Goal: Task Accomplishment & Management: Complete application form

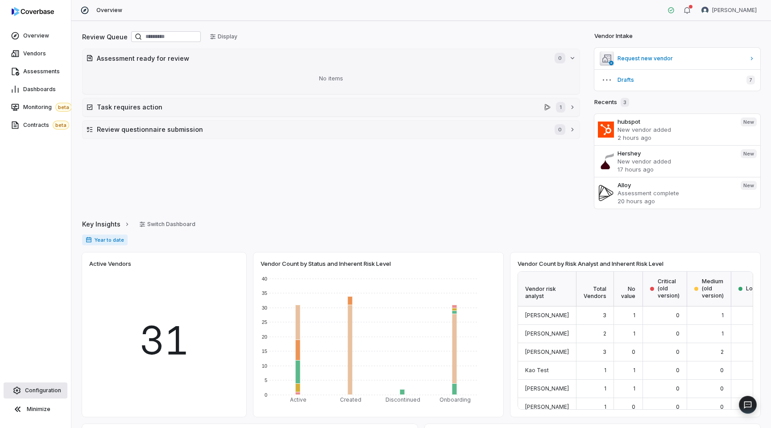
click at [37, 392] on span "Configuration" at bounding box center [43, 389] width 36 height 7
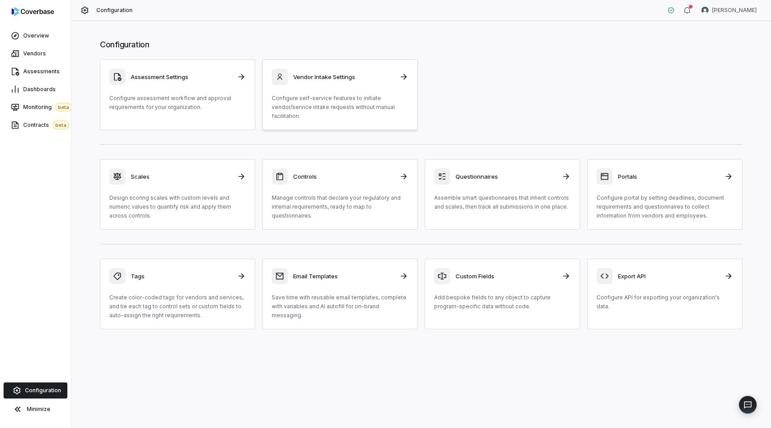
click at [339, 103] on p "Configure self-service features to initiate vendor/service intake requests with…" at bounding box center [340, 107] width 137 height 27
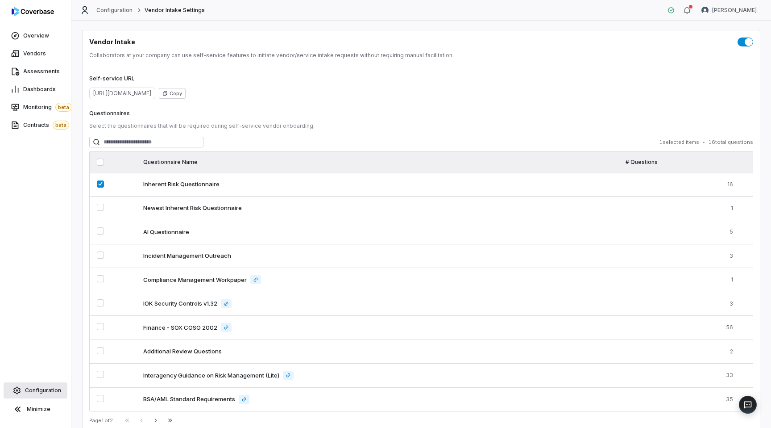
click at [36, 384] on link "Configuration" at bounding box center [36, 390] width 64 height 16
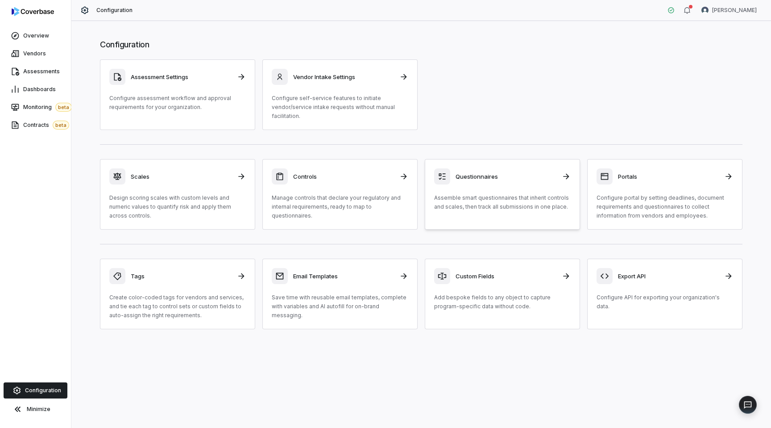
click at [512, 195] on p "Assemble smart questionnaires that inherit controls and scales, then track all …" at bounding box center [502, 202] width 137 height 18
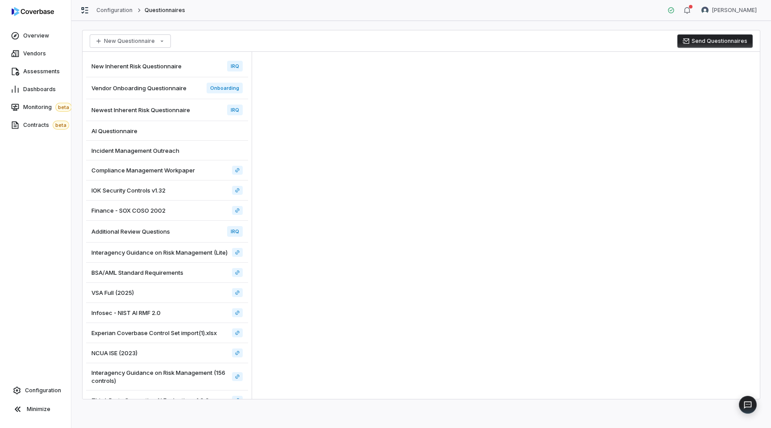
click at [151, 66] on span "New Inherent Risk Questionnaire" at bounding box center [136, 66] width 90 height 8
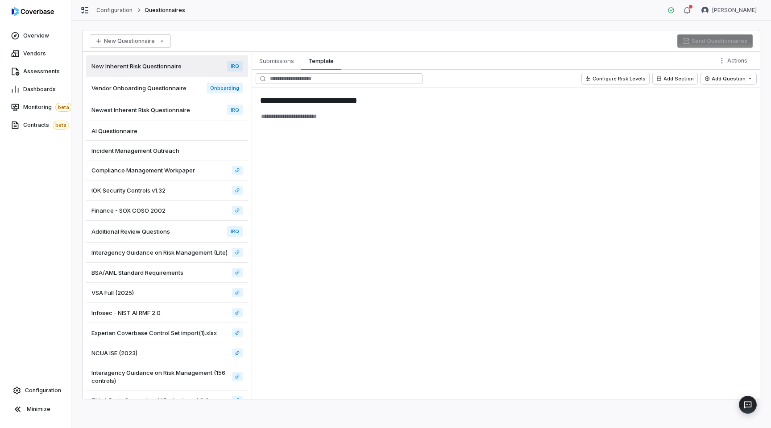
click at [197, 81] on div "Vendor Onboarding Questionnaire Onboarding" at bounding box center [167, 88] width 162 height 22
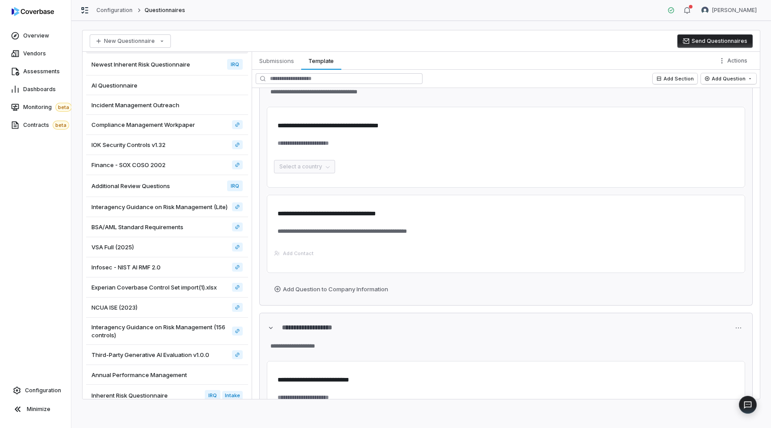
scroll to position [46, 0]
click at [149, 66] on span "Newest Inherent Risk Questionnaire" at bounding box center [140, 63] width 99 height 8
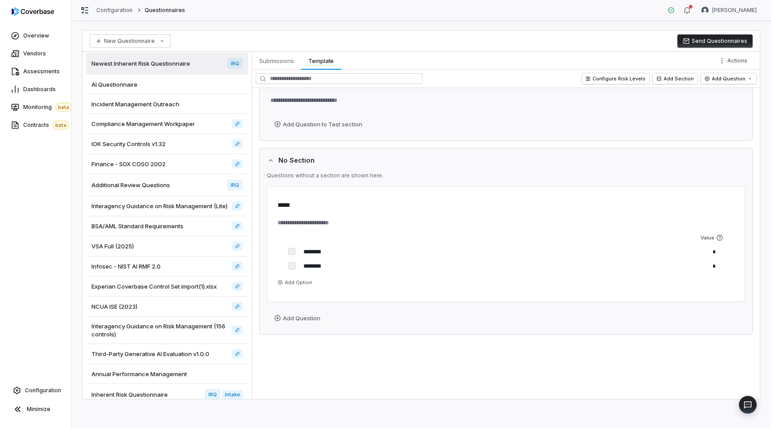
scroll to position [57, 0]
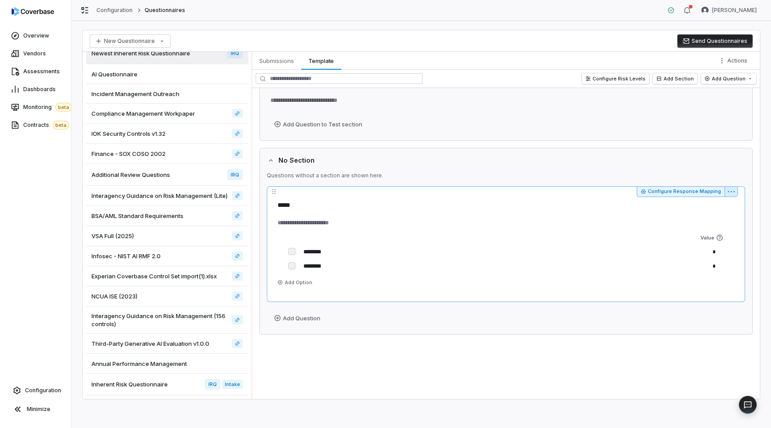
click at [729, 192] on html "**********" at bounding box center [385, 214] width 771 height 428
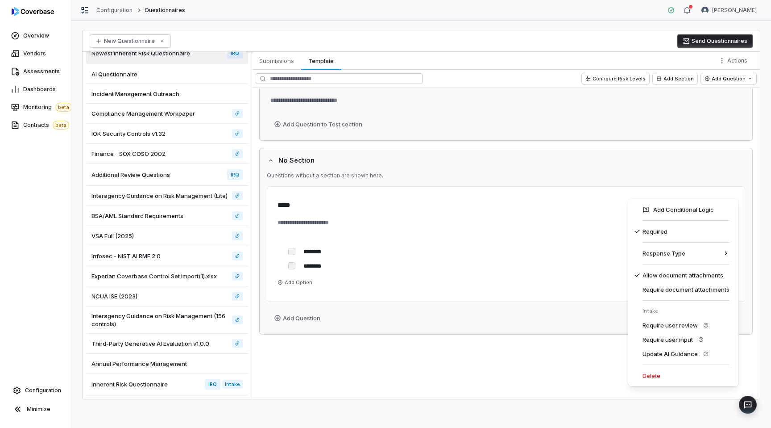
click at [528, 271] on html "**********" at bounding box center [385, 214] width 771 height 428
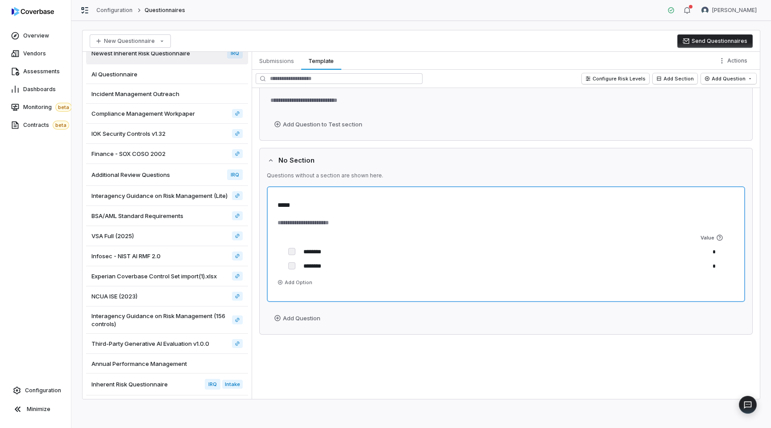
scroll to position [0, 0]
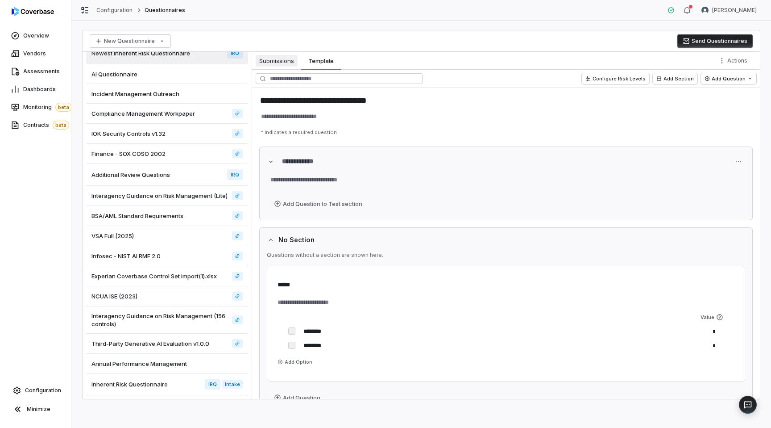
click at [269, 62] on span "Submissions" at bounding box center [277, 61] width 42 height 12
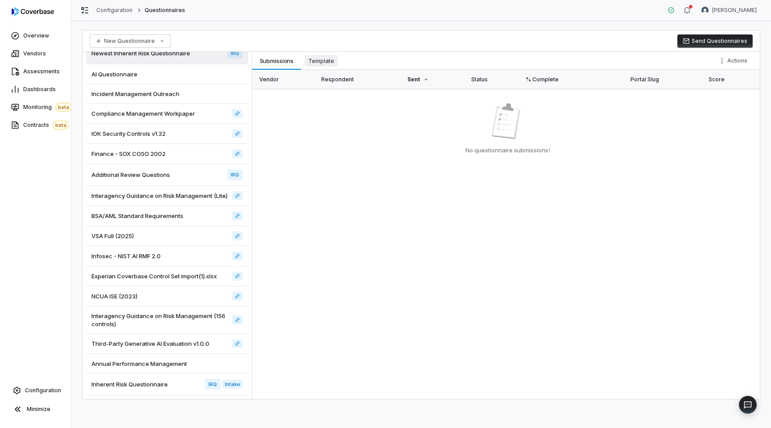
type textarea "*"
click at [330, 60] on span "Template" at bounding box center [321, 61] width 33 height 12
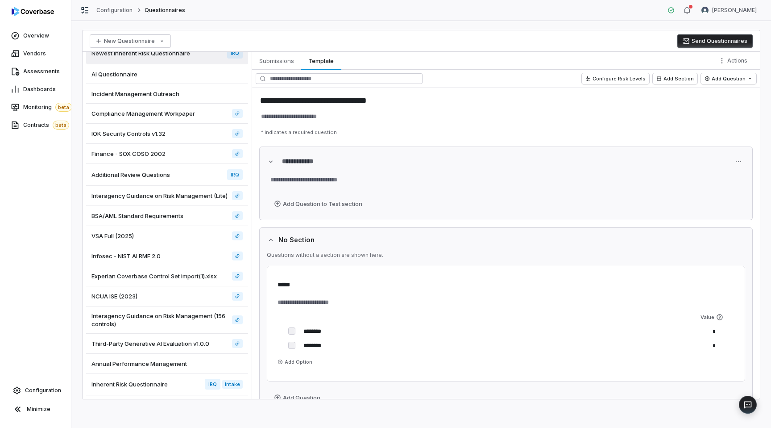
click at [700, 43] on button "Send Questionnaires" at bounding box center [714, 40] width 75 height 13
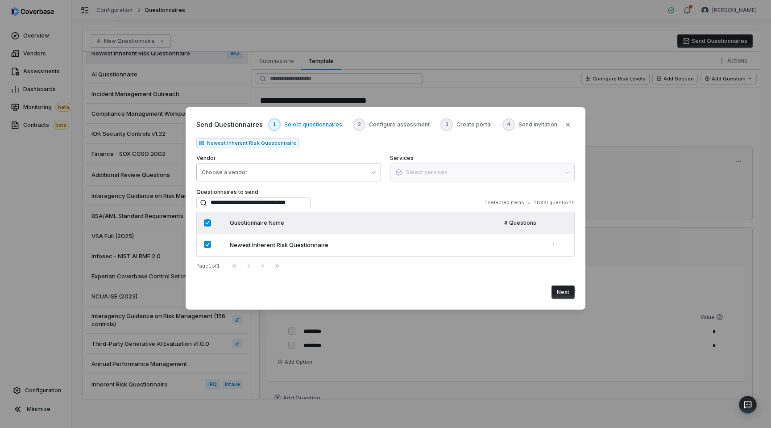
click at [276, 173] on button "Choose a vendor" at bounding box center [288, 172] width 185 height 18
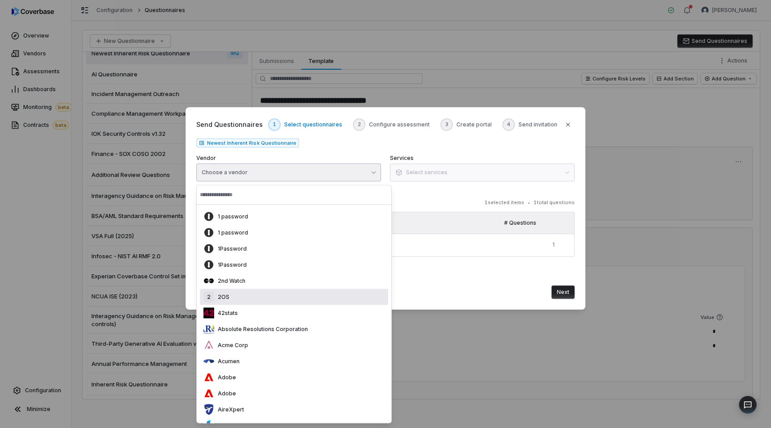
click at [250, 297] on div "2 2OS" at bounding box center [294, 297] width 188 height 16
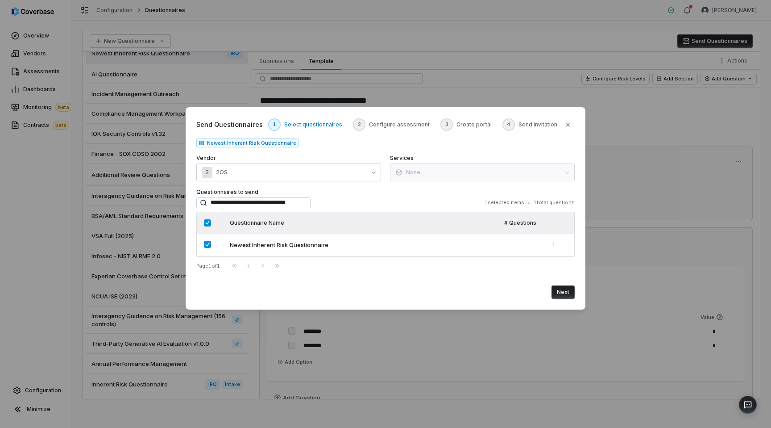
click at [571, 295] on button "Next" at bounding box center [563, 291] width 23 height 13
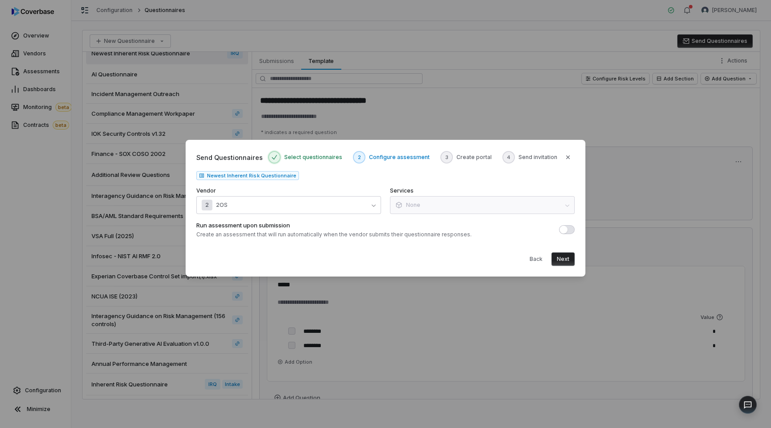
click at [565, 267] on div "Send Questionnaires Select questionnaires 2 Configure assessment 3 Create porta…" at bounding box center [386, 208] width 400 height 137
click at [564, 258] on button "Next" at bounding box center [563, 258] width 23 height 13
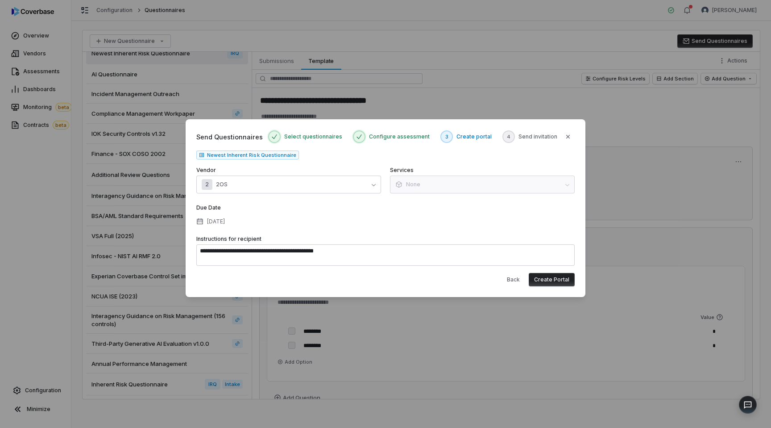
click at [549, 278] on button "Create Portal" at bounding box center [552, 279] width 46 height 13
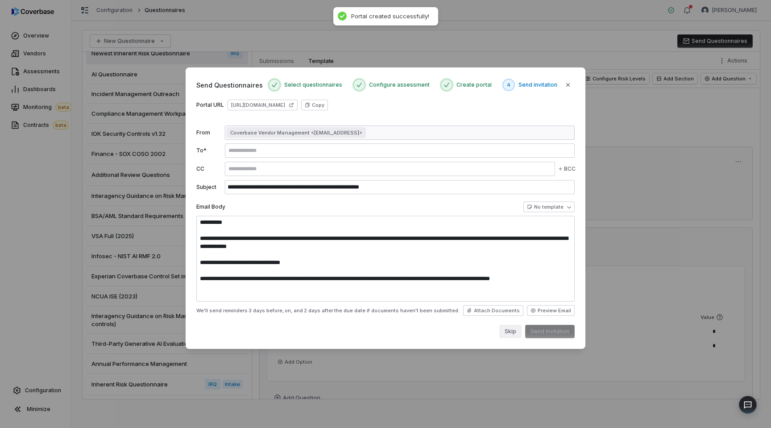
type textarea "**********"
click at [511, 334] on button "Skip" at bounding box center [510, 330] width 22 height 13
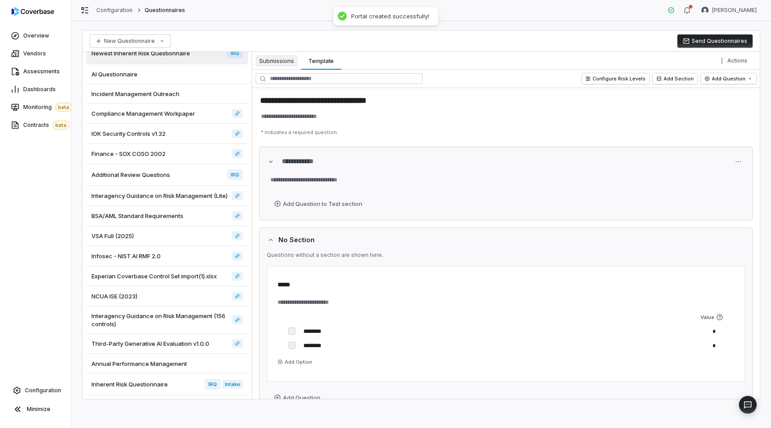
click at [282, 66] on button "Submissions Submissions" at bounding box center [276, 61] width 49 height 18
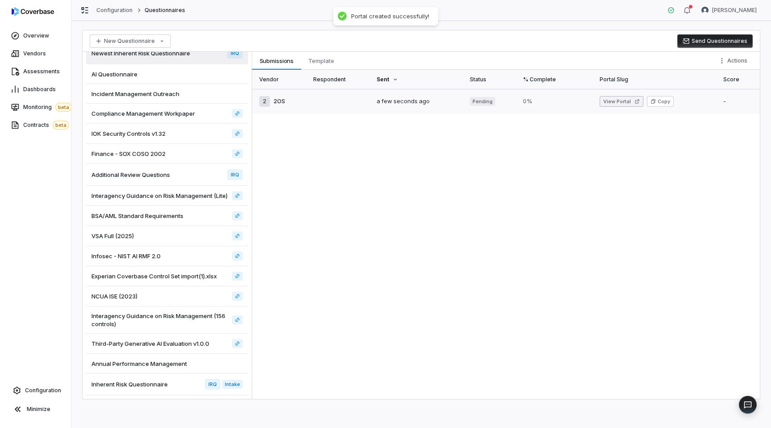
click at [623, 99] on button "View Portal" at bounding box center [622, 101] width 44 height 11
click at [469, 158] on div "Vendor Respondent Sent Status % Complete Portal Slug Score 2 2OS a minute ago P…" at bounding box center [506, 234] width 508 height 329
click at [318, 61] on span "Template" at bounding box center [321, 61] width 33 height 12
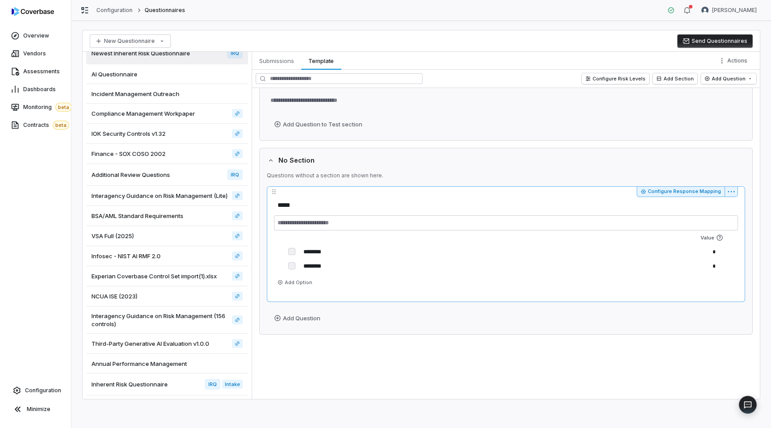
scroll to position [79, 0]
click at [729, 190] on html "**********" at bounding box center [385, 214] width 771 height 428
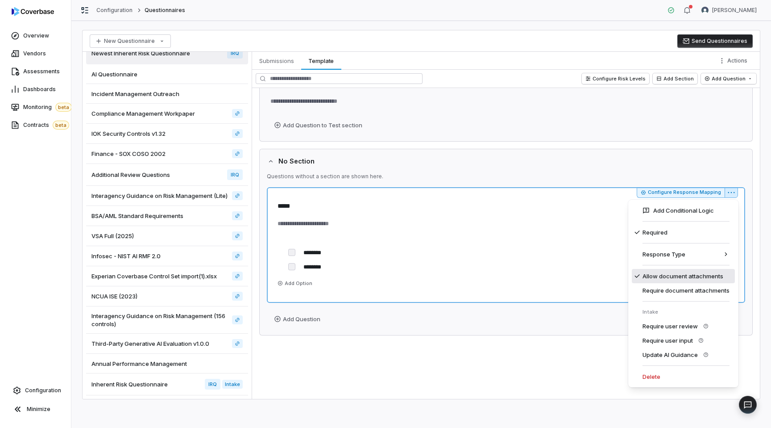
click at [675, 279] on div "Allow document attachments" at bounding box center [683, 276] width 103 height 14
click at [729, 196] on html "**********" at bounding box center [385, 214] width 771 height 428
click at [662, 278] on div "Allow document attachments" at bounding box center [683, 276] width 103 height 14
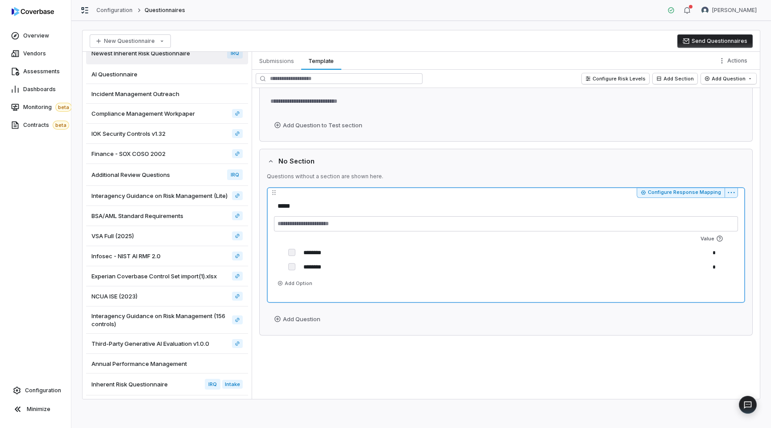
scroll to position [0, 0]
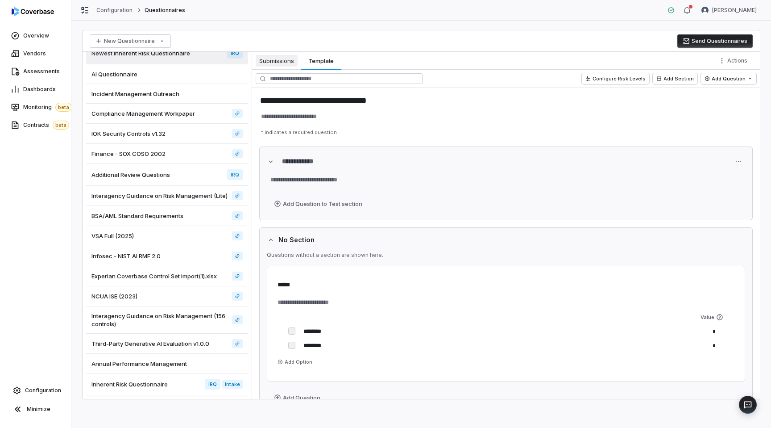
type textarea "*"
click at [282, 65] on span "Submissions" at bounding box center [277, 61] width 42 height 12
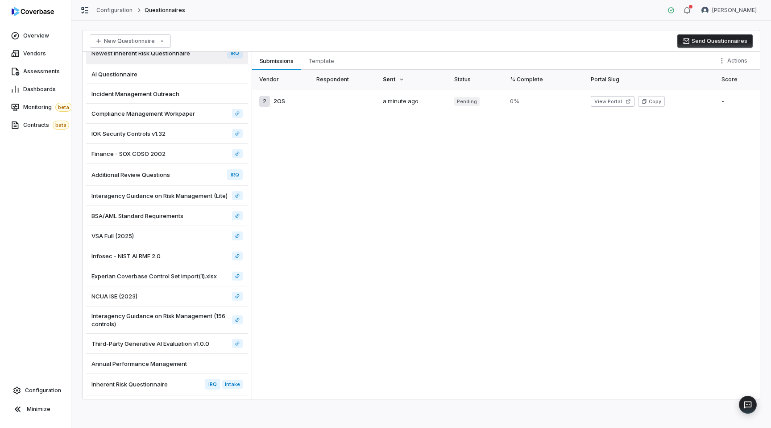
click at [702, 45] on button "Send Questionnaires" at bounding box center [714, 40] width 75 height 13
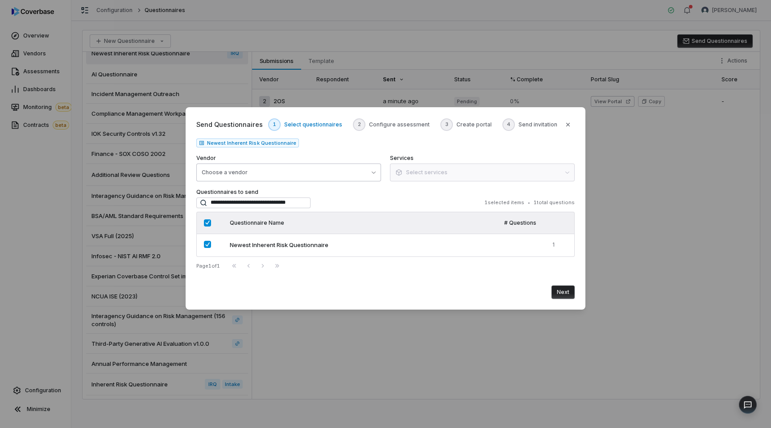
click at [305, 174] on button "Choose a vendor" at bounding box center [288, 172] width 185 height 18
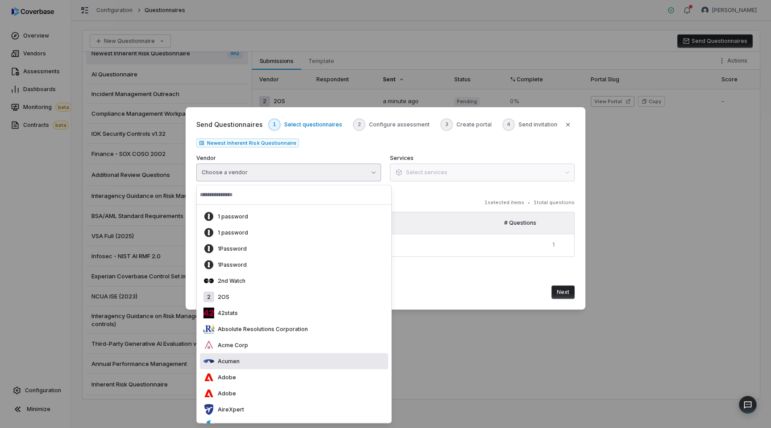
click at [251, 360] on div "Acumen" at bounding box center [294, 361] width 188 height 16
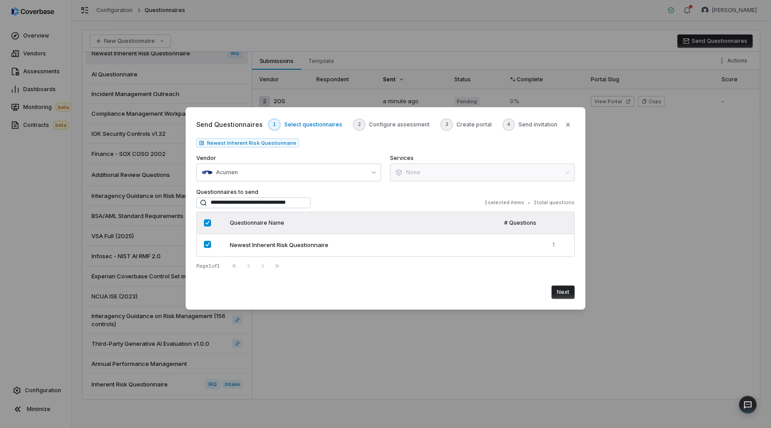
click at [568, 291] on button "Next" at bounding box center [563, 291] width 23 height 13
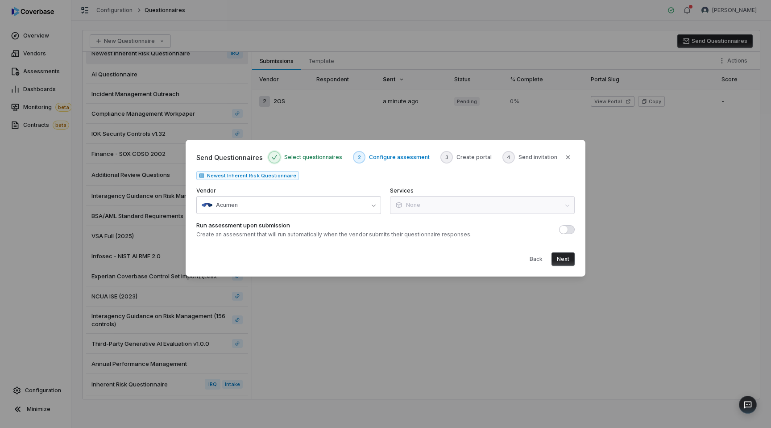
click at [567, 260] on button "Next" at bounding box center [563, 258] width 23 height 13
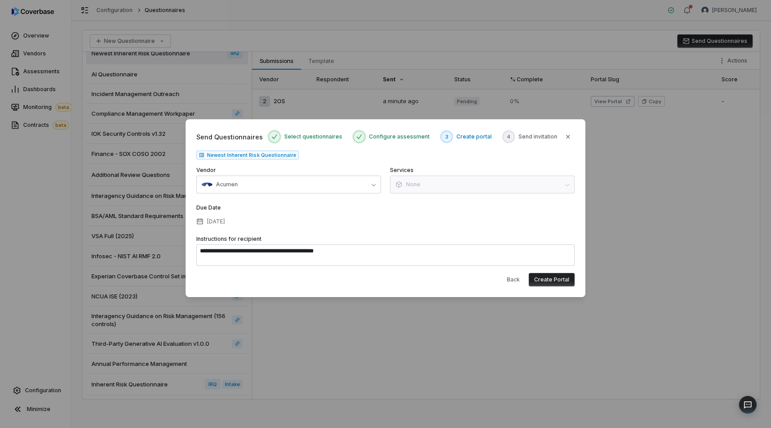
click at [550, 281] on button "Create Portal" at bounding box center [552, 279] width 46 height 13
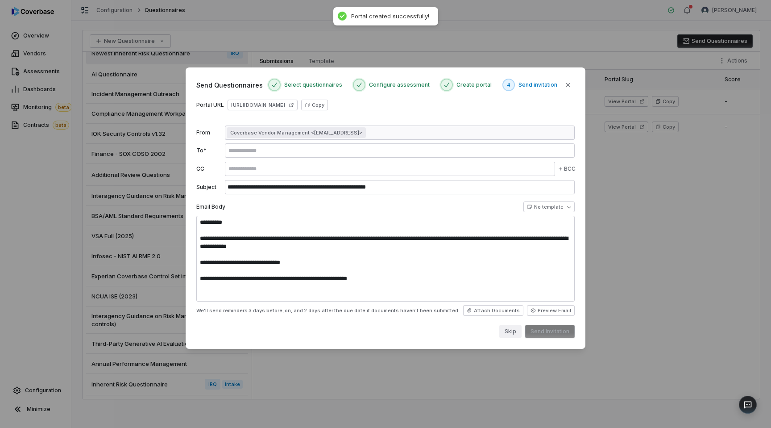
type textarea "**********"
click at [511, 328] on button "Skip" at bounding box center [510, 330] width 22 height 13
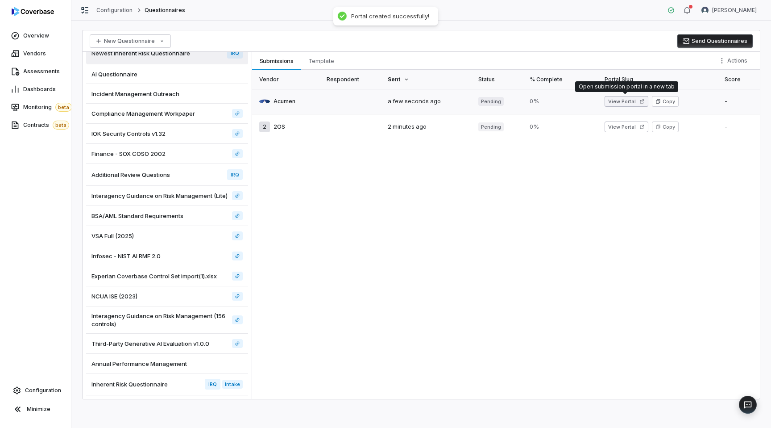
click at [624, 103] on button "View Portal" at bounding box center [627, 101] width 44 height 11
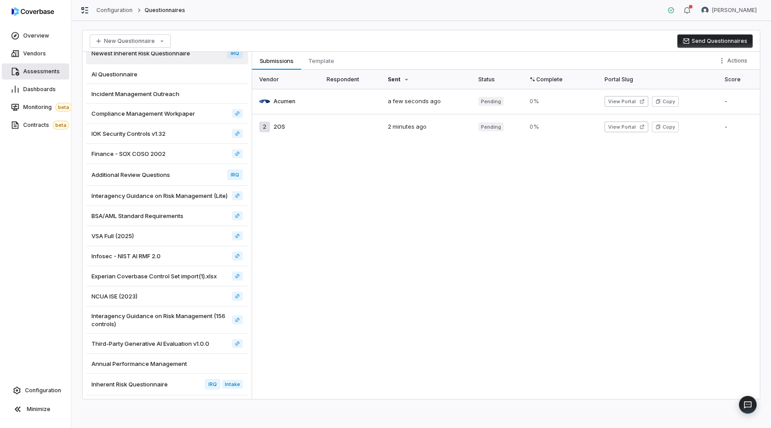
click at [23, 72] on span "Assessments" at bounding box center [41, 71] width 37 height 7
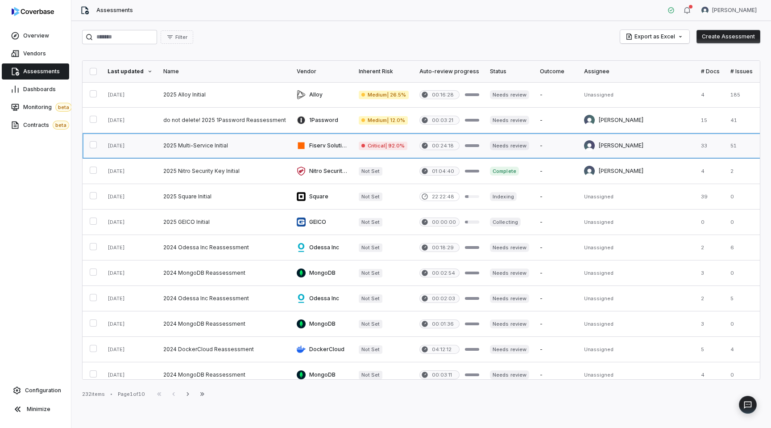
click at [279, 146] on link at bounding box center [224, 145] width 133 height 25
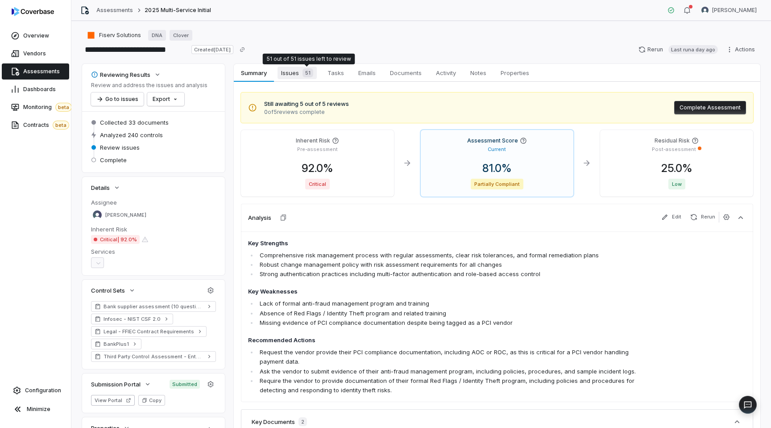
click at [301, 74] on div "51" at bounding box center [306, 72] width 14 height 9
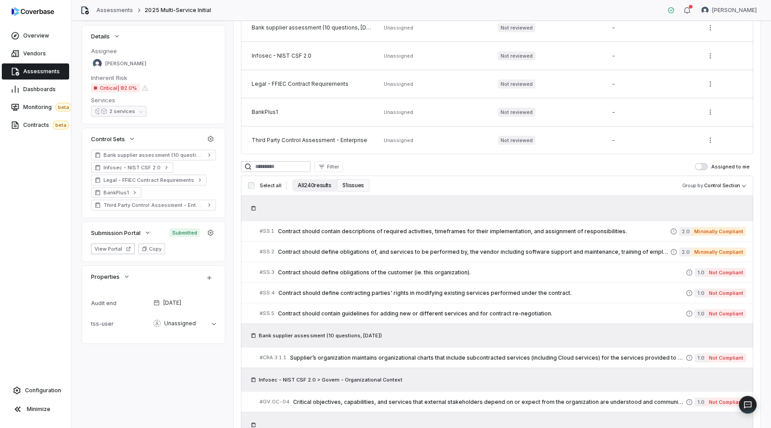
scroll to position [162, 0]
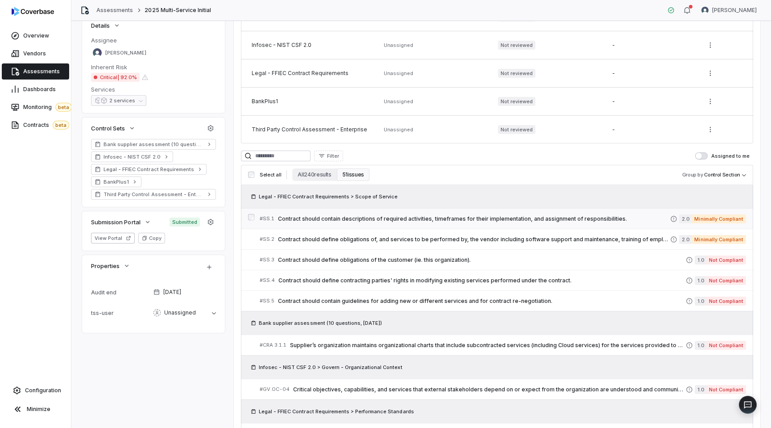
click at [252, 223] on div at bounding box center [251, 218] width 6 height 9
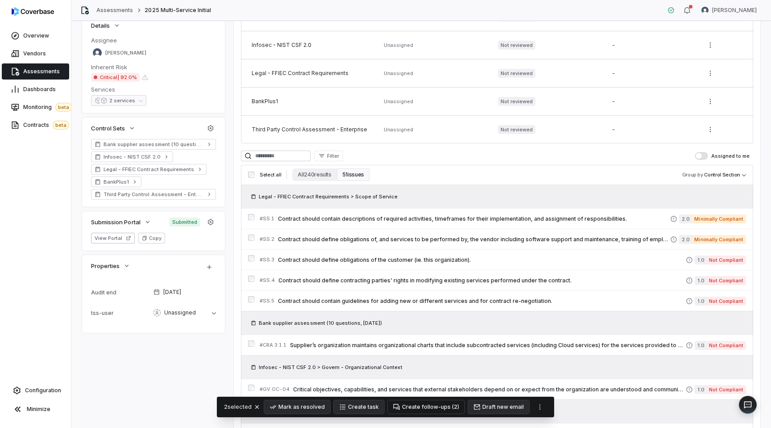
click at [428, 405] on button "Create follow-ups ( 2 )" at bounding box center [426, 406] width 77 height 13
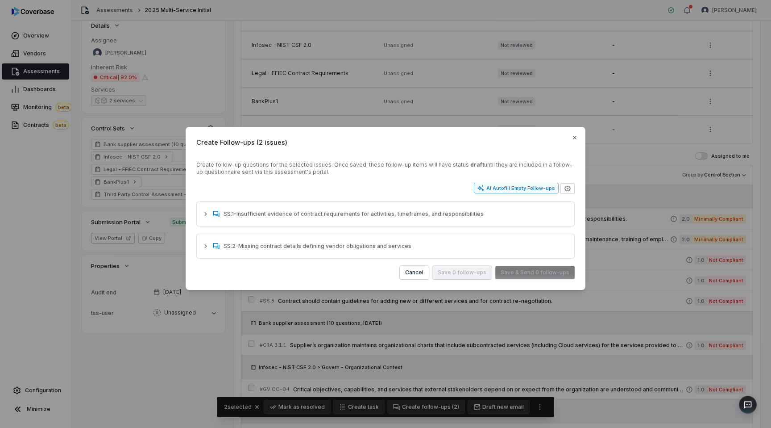
click at [501, 187] on div "AI Autofill Empty Follow-ups" at bounding box center [517, 187] width 78 height 7
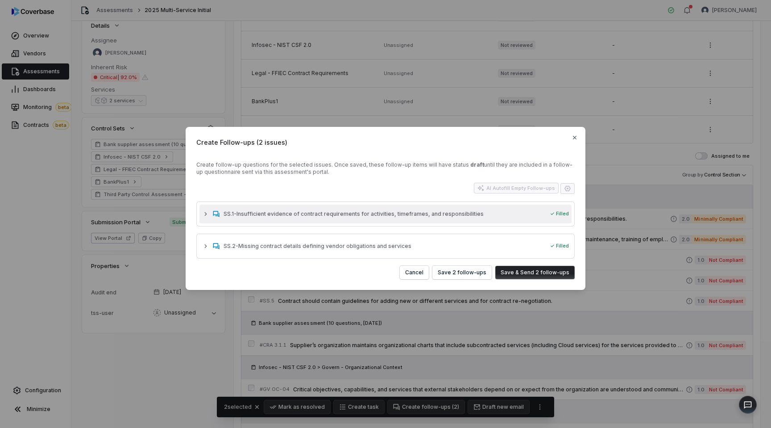
click at [207, 212] on icon "button" at bounding box center [205, 213] width 7 height 7
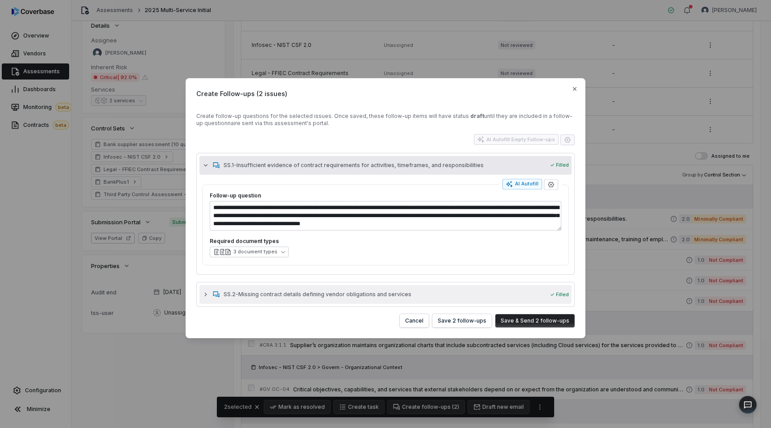
click at [205, 293] on icon "button" at bounding box center [205, 294] width 7 height 7
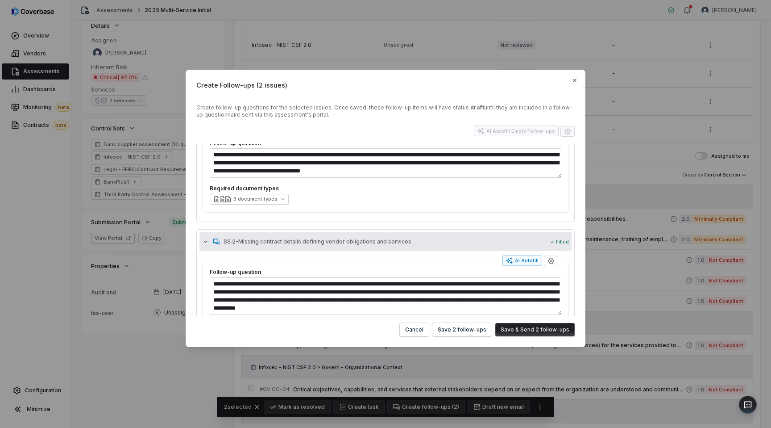
scroll to position [33, 0]
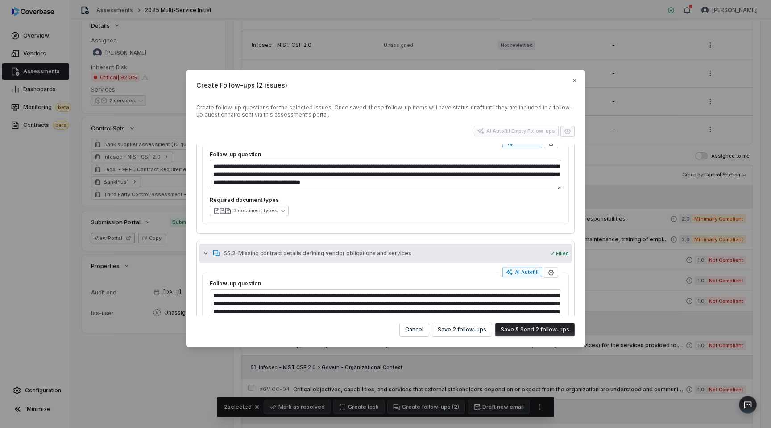
click at [558, 331] on button "Save & Send 2 follow-ups" at bounding box center [534, 329] width 79 height 13
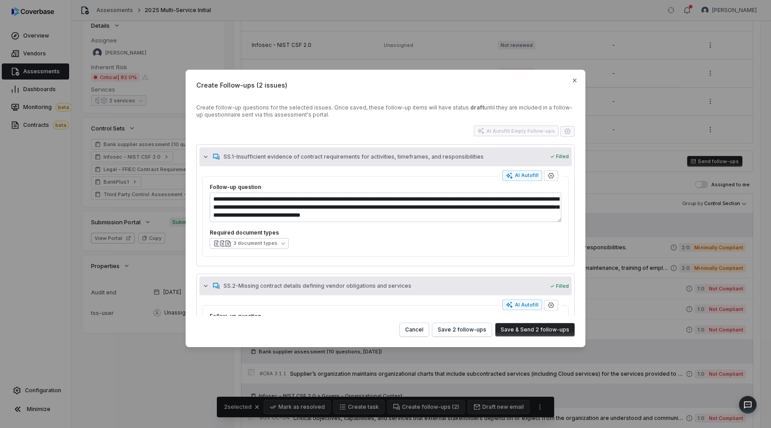
type textarea "*"
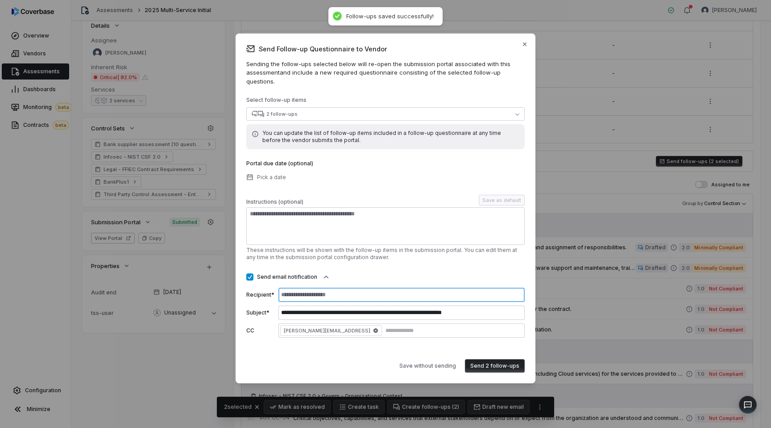
click at [308, 289] on input at bounding box center [401, 294] width 246 height 14
type input "**********"
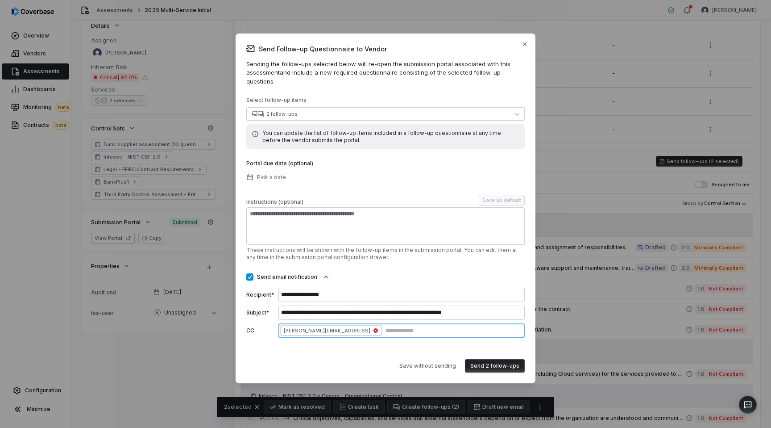
click at [374, 328] on icon "button" at bounding box center [376, 330] width 4 height 4
click at [486, 360] on button "Send 2 follow-ups" at bounding box center [495, 365] width 60 height 13
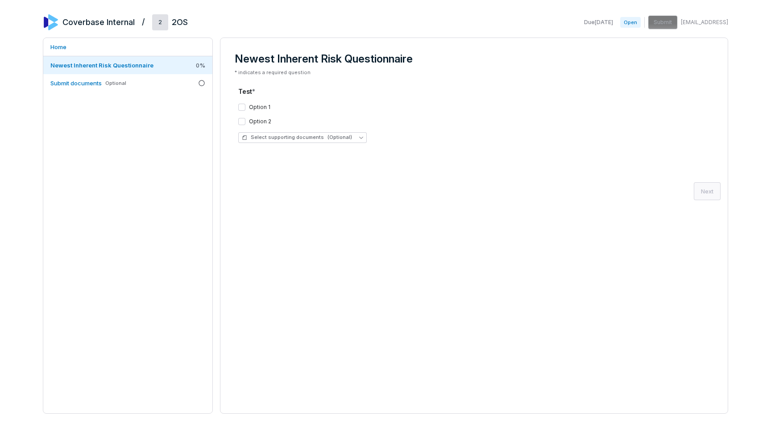
click at [288, 130] on div "Option 1 Option 2 Select supporting documents (Optional)" at bounding box center [474, 123] width 472 height 54
click at [280, 135] on span "Select supporting documents (Optional)" at bounding box center [297, 137] width 110 height 7
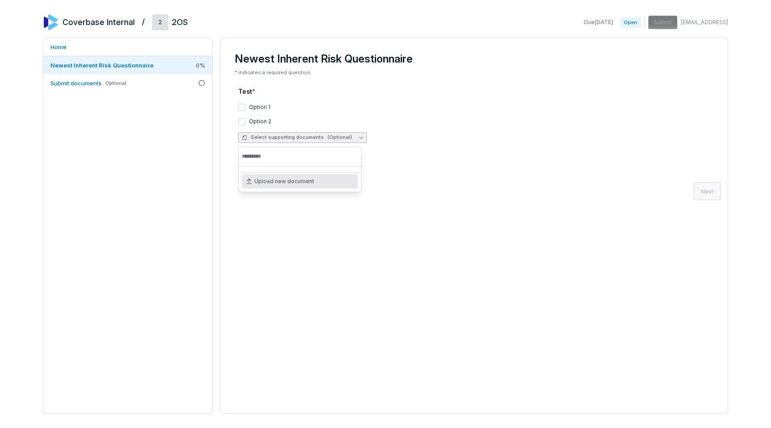
click at [304, 183] on span "Upload new document" at bounding box center [284, 181] width 60 height 7
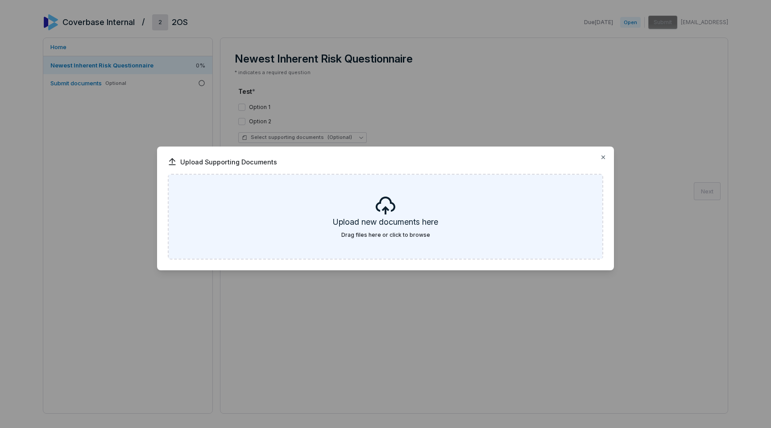
click at [371, 210] on div "Upload new documents here Drag files here or click to browse" at bounding box center [386, 216] width 434 height 84
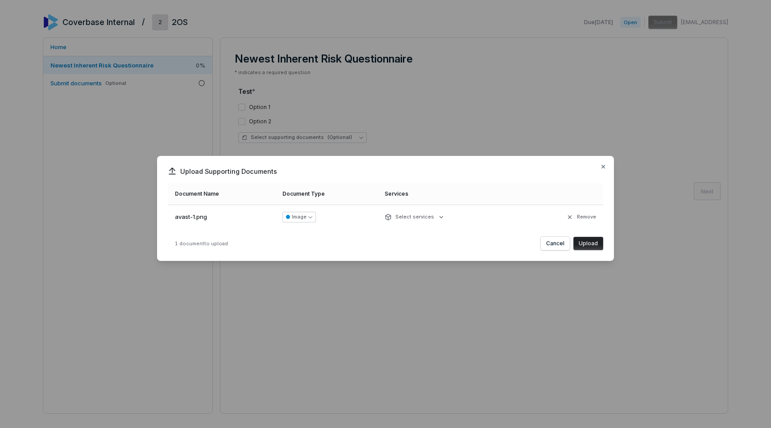
click at [580, 240] on button "Upload" at bounding box center [588, 243] width 30 height 13
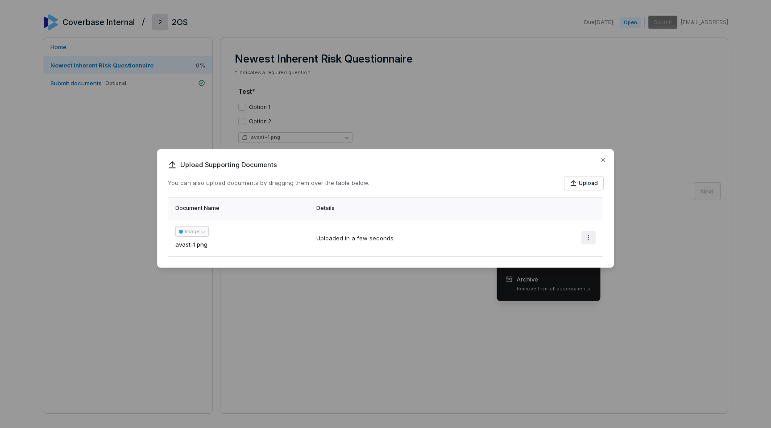
click at [585, 235] on div "Upload Supporting Documents You can also upload documents by dragging them over…" at bounding box center [385, 214] width 771 height 158
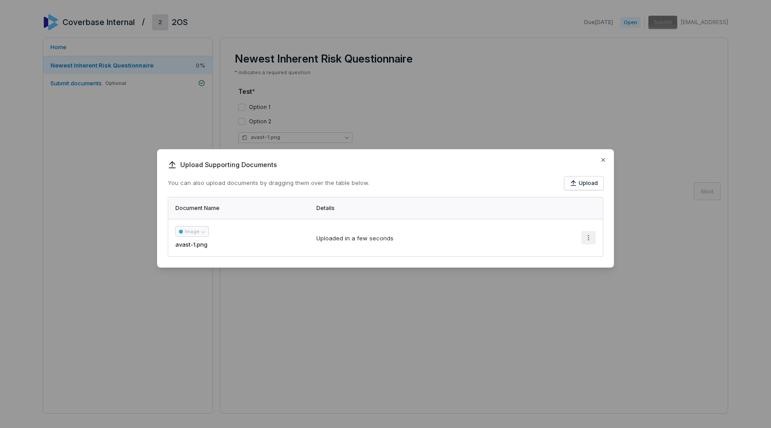
click at [589, 235] on div "Upload Supporting Documents You can also upload documents by dragging them over…" at bounding box center [385, 214] width 771 height 158
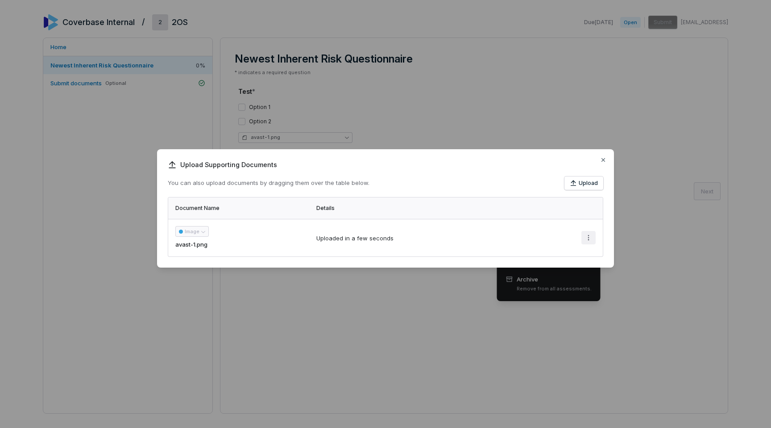
click at [587, 237] on div "Upload Supporting Documents You can also upload documents by dragging them over…" at bounding box center [385, 214] width 771 height 158
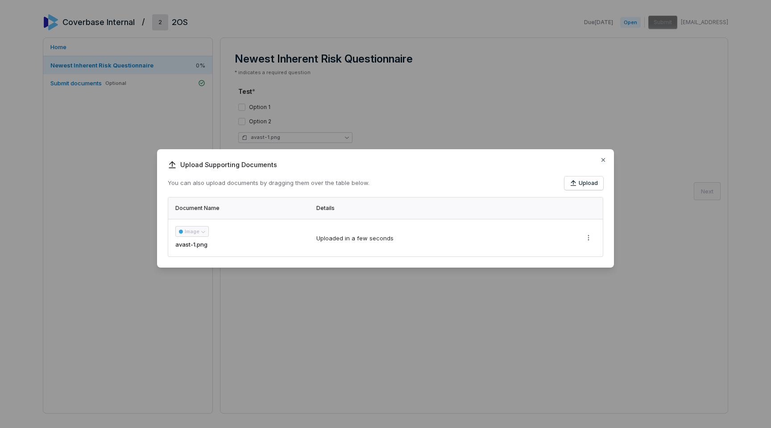
click at [587, 237] on icon "More actions" at bounding box center [588, 237] width 7 height 7
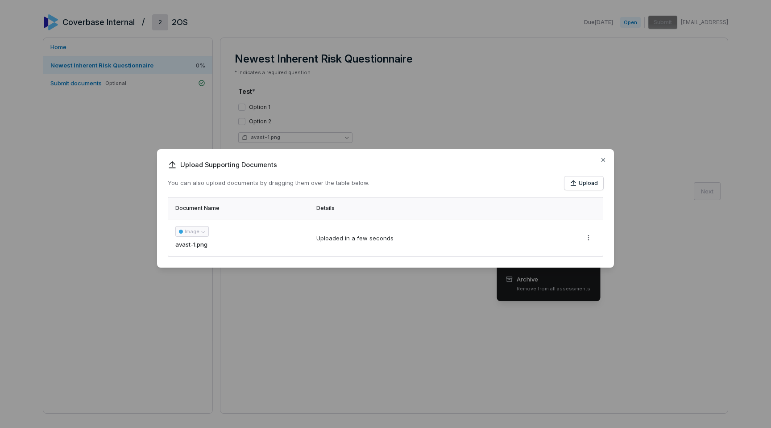
click at [587, 237] on div "Upload Supporting Documents You can also upload documents by dragging them over…" at bounding box center [385, 214] width 771 height 158
click at [585, 236] on div "Upload Supporting Documents You can also upload documents by dragging them over…" at bounding box center [385, 214] width 771 height 158
click at [594, 237] on div "Upload Supporting Documents You can also upload documents by dragging them over…" at bounding box center [385, 214] width 771 height 158
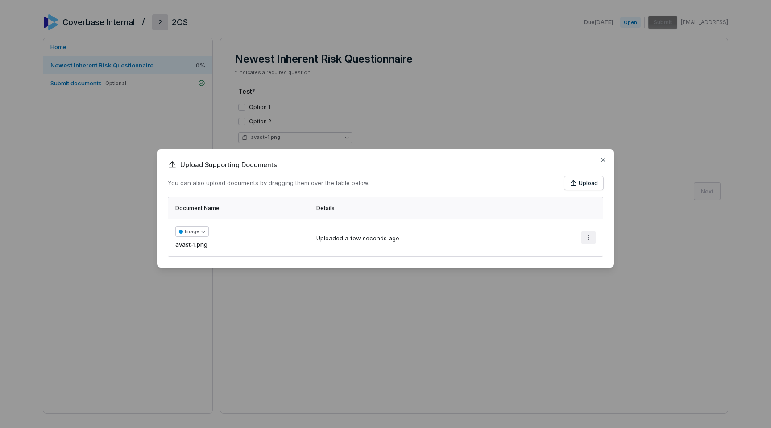
click at [590, 241] on button "More actions" at bounding box center [589, 237] width 14 height 13
click at [589, 237] on div "Upload Supporting Documents You can also upload documents by dragging them over…" at bounding box center [385, 214] width 771 height 158
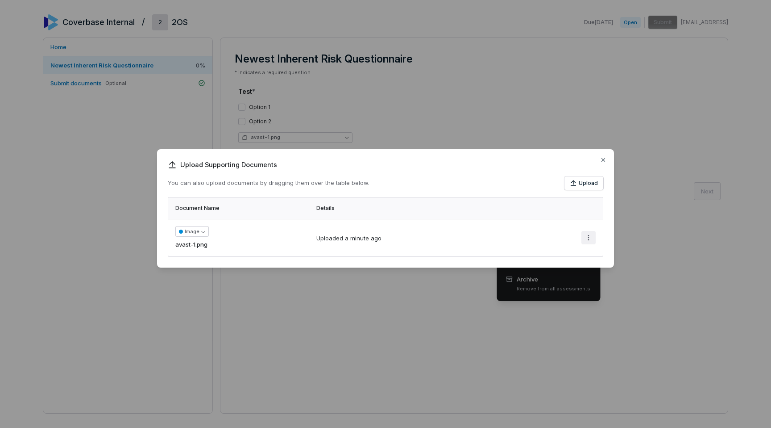
click at [603, 160] on div "Upload Supporting Documents You can also upload documents by dragging them over…" at bounding box center [385, 214] width 771 height 158
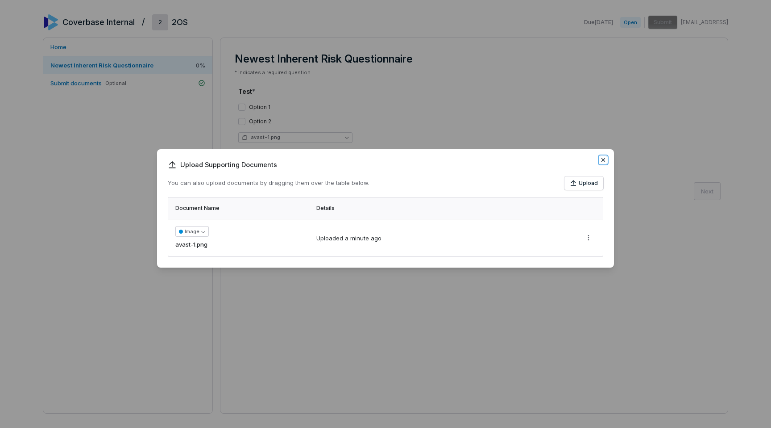
click at [603, 160] on icon "button" at bounding box center [604, 160] width 4 height 4
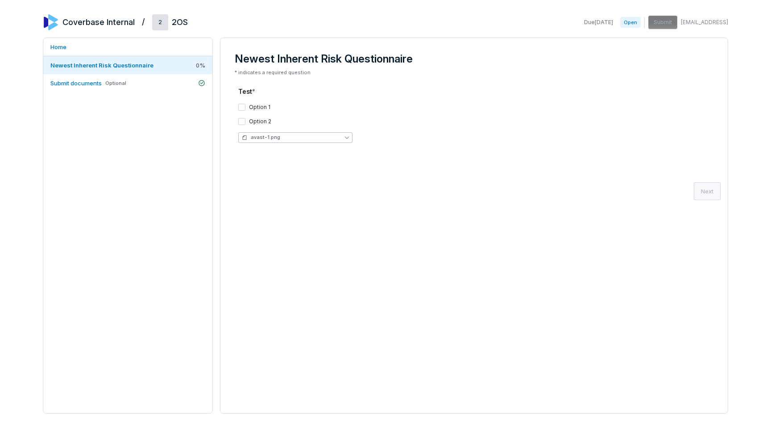
click at [292, 141] on button "avast-1.png" at bounding box center [295, 137] width 114 height 11
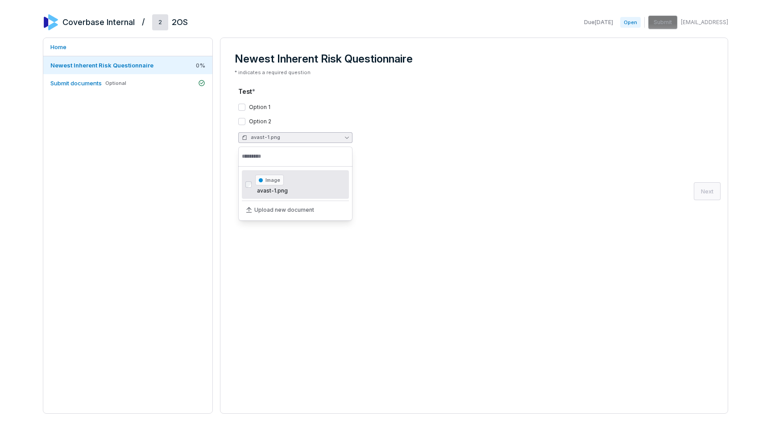
click at [289, 131] on div "Option 1 Option 2 avast-1.png" at bounding box center [474, 123] width 472 height 54
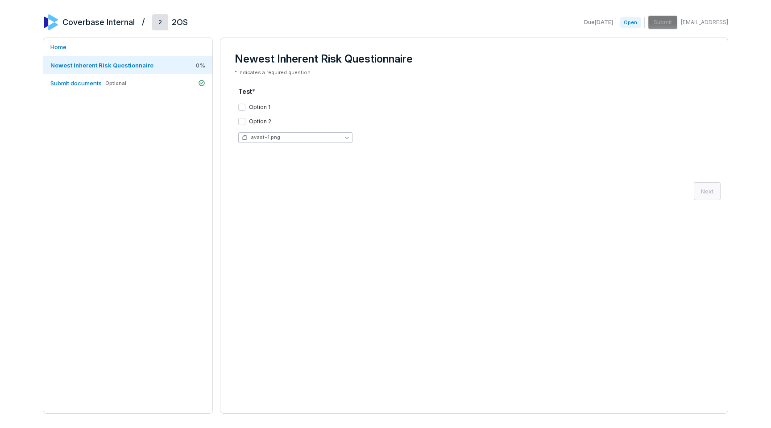
click at [276, 137] on span "avast-1.png" at bounding box center [265, 137] width 29 height 7
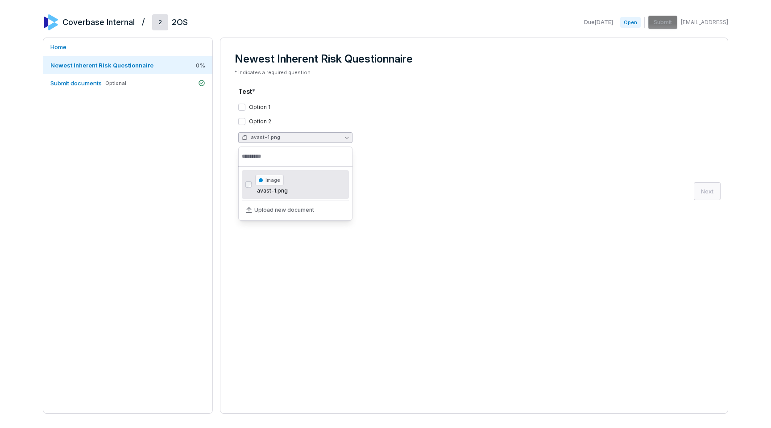
click at [285, 118] on div "Option 2" at bounding box center [474, 121] width 472 height 7
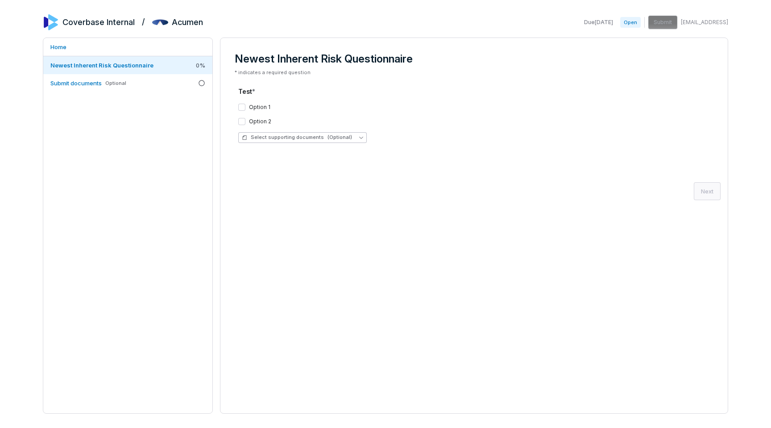
click at [303, 135] on span "Select supporting documents (Optional)" at bounding box center [297, 137] width 110 height 7
click at [282, 185] on div "Upload new document" at bounding box center [300, 181] width 116 height 14
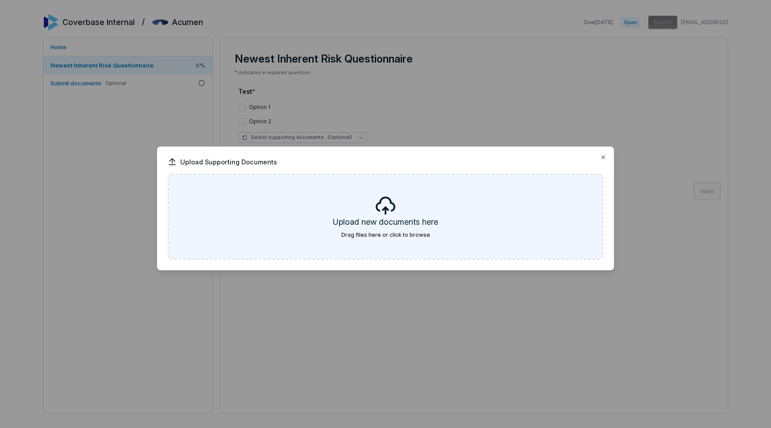
click at [387, 224] on h5 "Upload new documents here" at bounding box center [385, 223] width 105 height 15
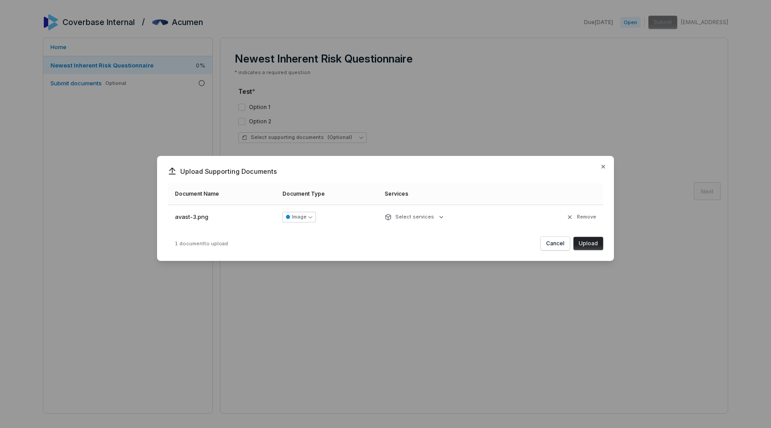
click at [583, 242] on button "Upload" at bounding box center [588, 243] width 30 height 13
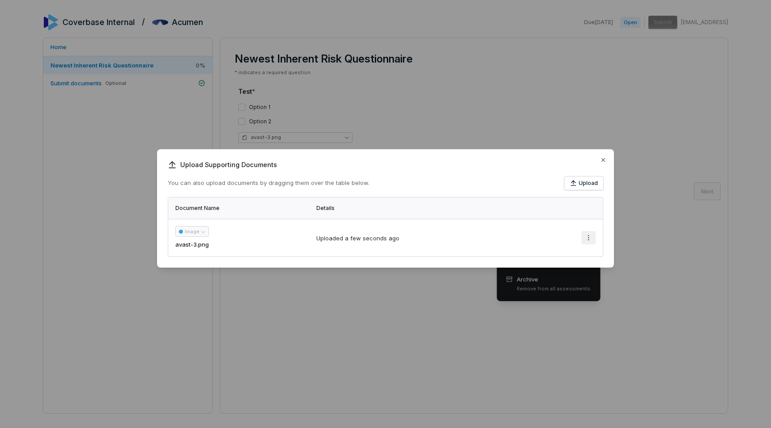
click at [592, 237] on div "Upload Supporting Documents You can also upload documents by dragging them over…" at bounding box center [385, 214] width 771 height 158
click at [587, 240] on div "Upload Supporting Documents You can also upload documents by dragging them over…" at bounding box center [385, 214] width 771 height 158
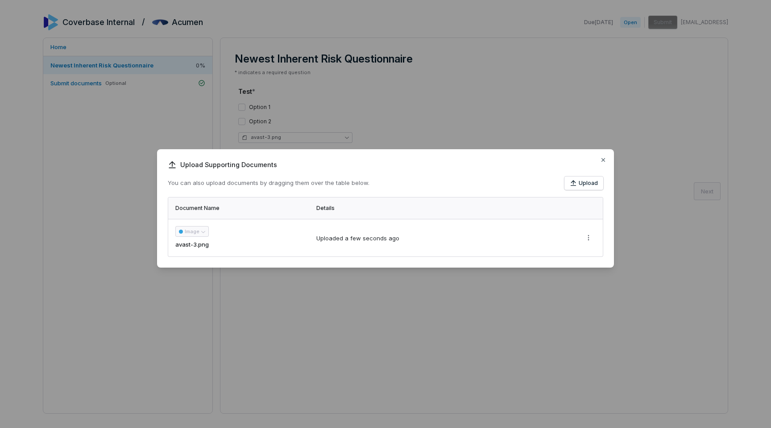
click at [587, 240] on div "Upload Supporting Documents You can also upload documents by dragging them over…" at bounding box center [385, 214] width 771 height 158
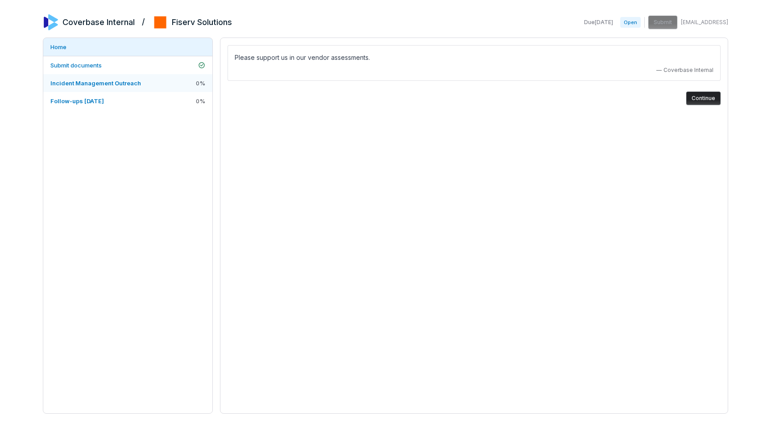
click at [109, 86] on span "Incident Management Outreach" at bounding box center [95, 82] width 91 height 7
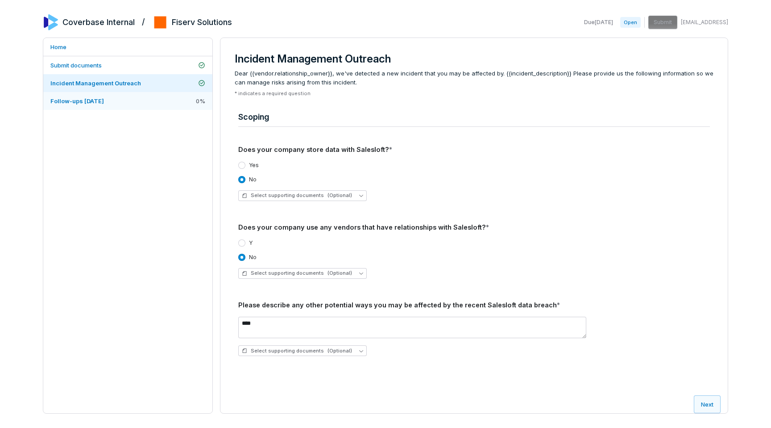
click at [98, 99] on span "Follow-ups 2025-09-26" at bounding box center [77, 100] width 54 height 7
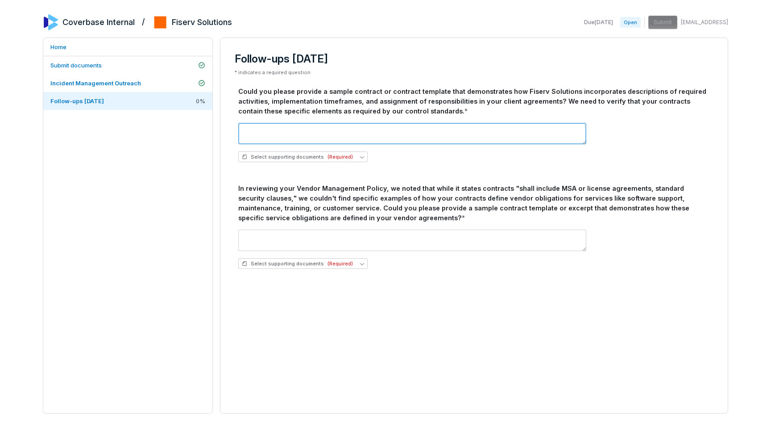
click at [278, 128] on textarea at bounding box center [412, 133] width 348 height 21
